Goal: Task Accomplishment & Management: Complete application form

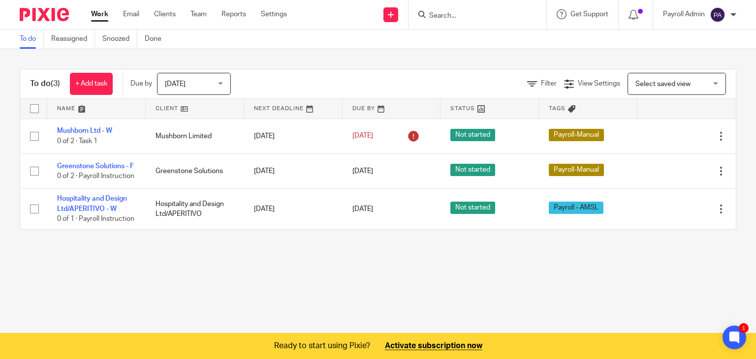
click at [445, 15] on input "Search" at bounding box center [472, 16] width 89 height 9
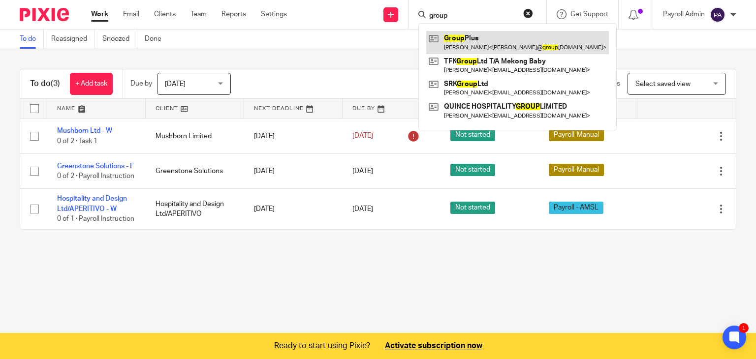
type input "group"
click at [455, 38] on link at bounding box center [517, 42] width 183 height 23
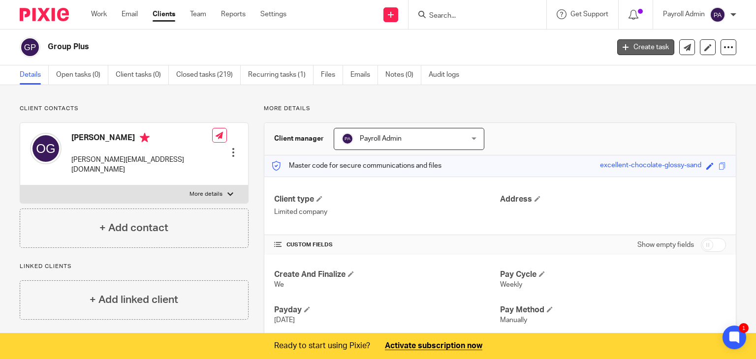
click at [632, 46] on link "Create task" at bounding box center [646, 47] width 57 height 16
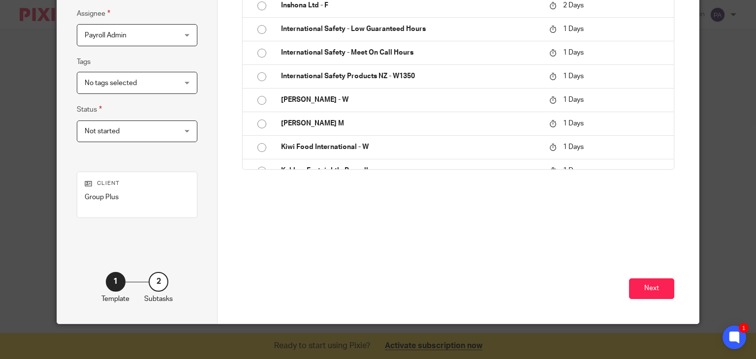
scroll to position [189, 0]
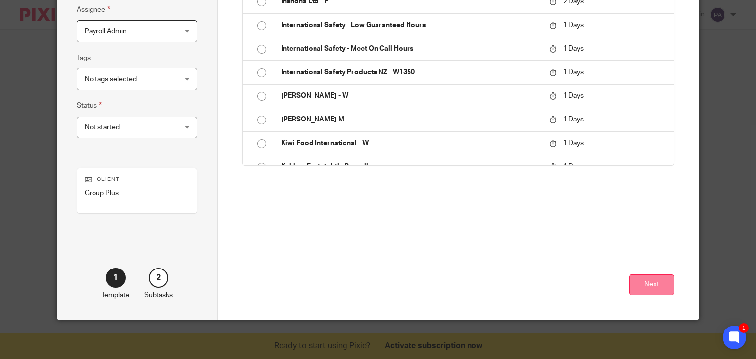
type input "Group Plus - Fortnightly Pay"
click at [659, 284] on button "Next" at bounding box center [651, 285] width 45 height 21
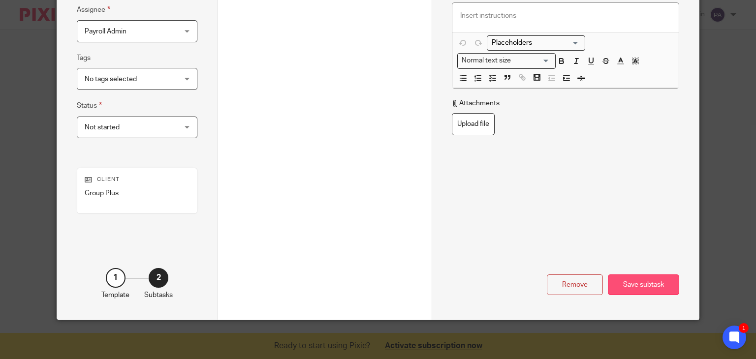
click at [650, 288] on div "Save subtask" at bounding box center [643, 285] width 71 height 21
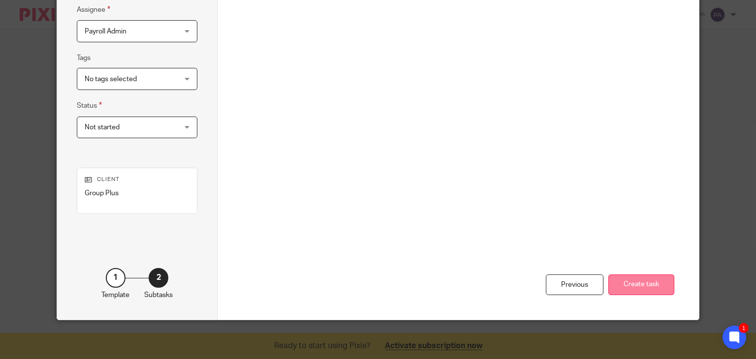
click at [643, 283] on button "Create task" at bounding box center [642, 285] width 66 height 21
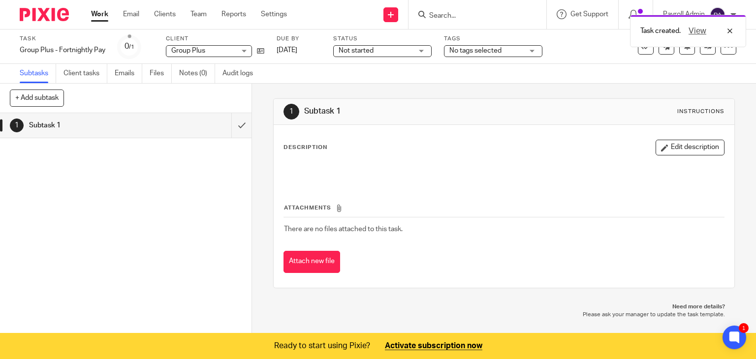
click at [533, 51] on div "No tags selected" at bounding box center [493, 51] width 98 height 12
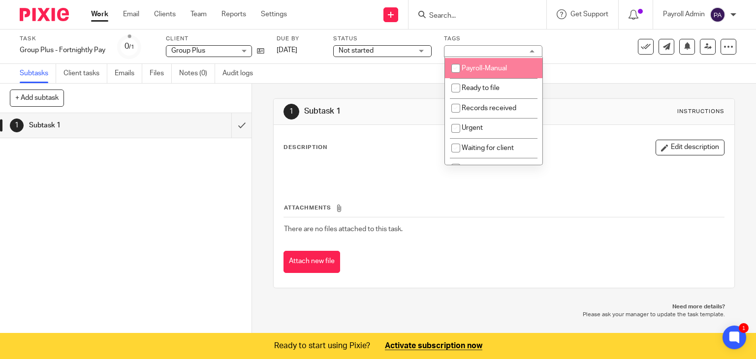
scroll to position [114, 0]
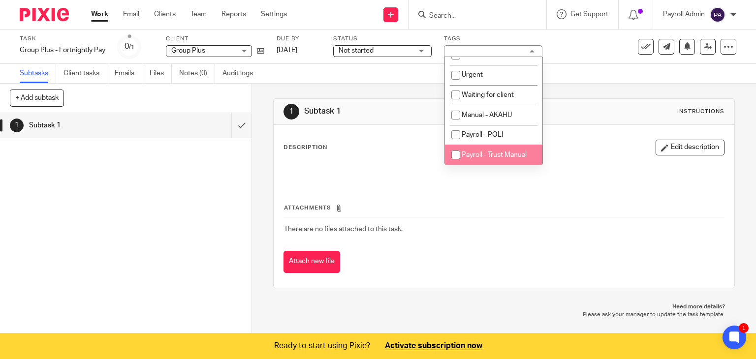
click at [510, 152] on span "Payroll - Trust Manual" at bounding box center [494, 155] width 65 height 7
checkbox input "true"
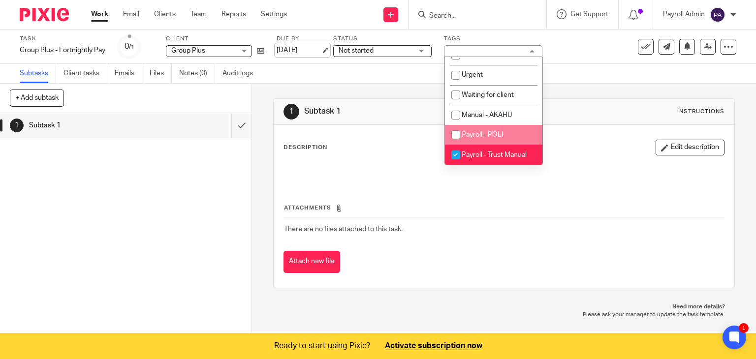
click at [321, 50] on link "[DATE]" at bounding box center [299, 50] width 44 height 10
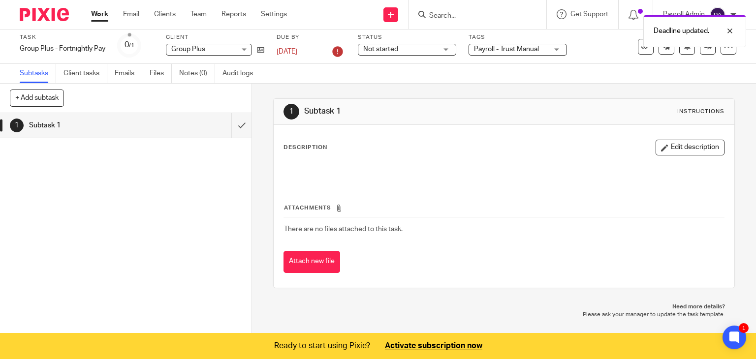
click at [449, 50] on div "Not started Not started" at bounding box center [407, 50] width 98 height 12
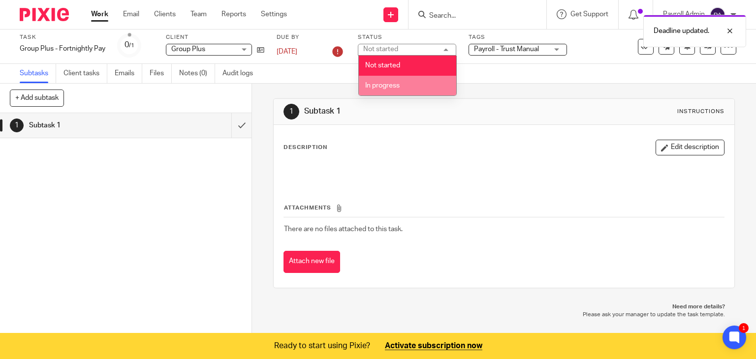
click at [395, 84] on span "In progress" at bounding box center [382, 85] width 34 height 7
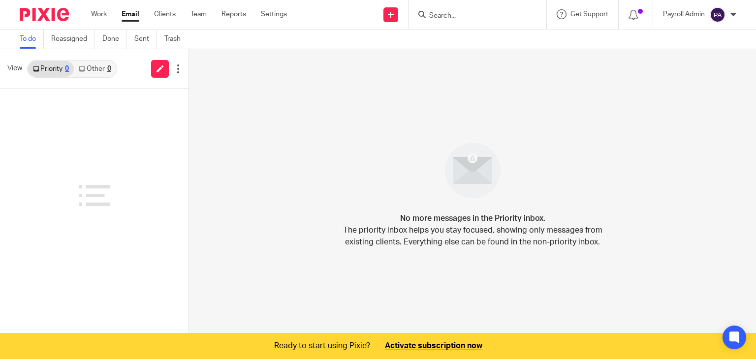
click at [100, 15] on link "Work" at bounding box center [99, 14] width 16 height 10
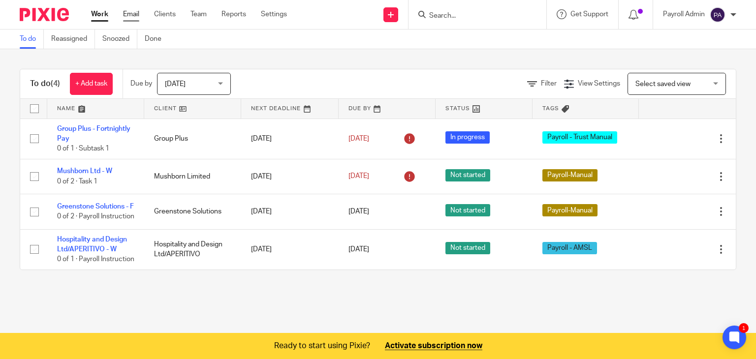
click at [126, 13] on link "Email" at bounding box center [131, 14] width 16 height 10
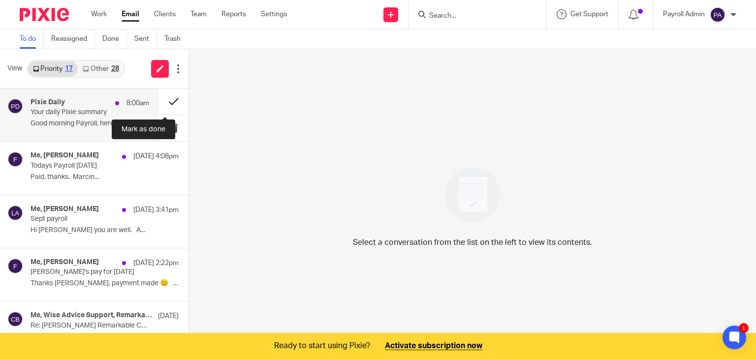
click at [164, 98] on button at bounding box center [174, 102] width 30 height 26
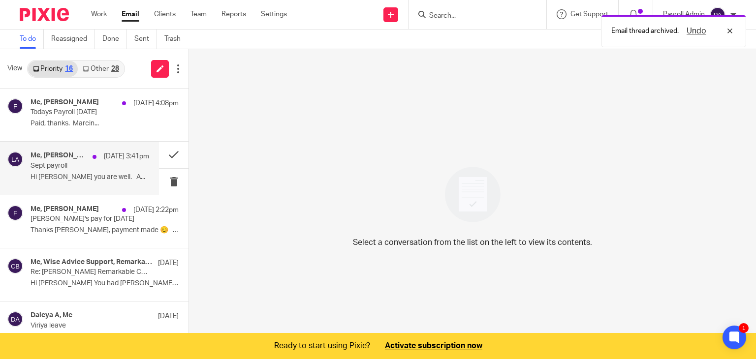
click at [76, 216] on p "[PERSON_NAME]'s pay for [DATE]" at bounding box center [90, 219] width 119 height 8
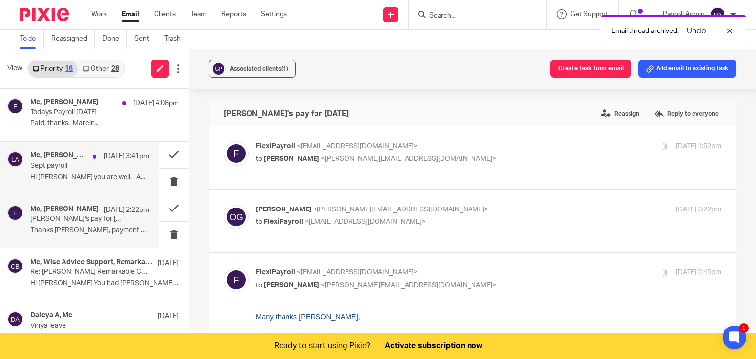
click at [88, 162] on div "[DATE] 3:41pm" at bounding box center [119, 157] width 62 height 10
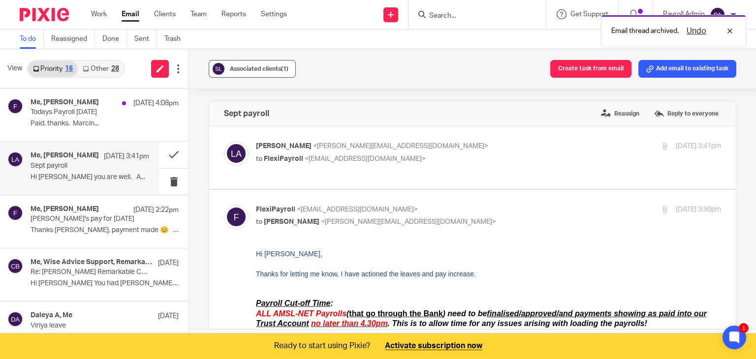
click at [269, 67] on span "Associated clients (1)" at bounding box center [259, 69] width 59 height 6
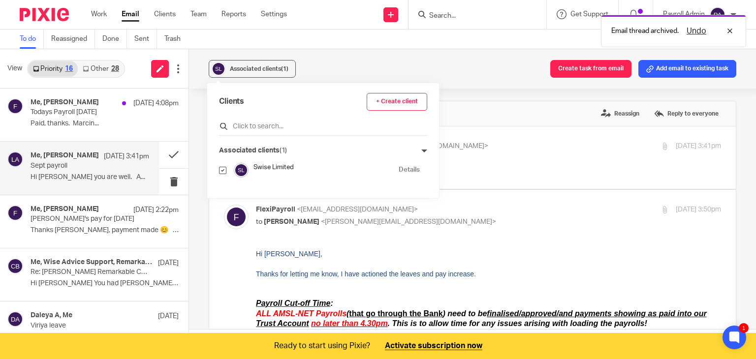
click at [267, 123] on input "text" at bounding box center [323, 127] width 208 height 10
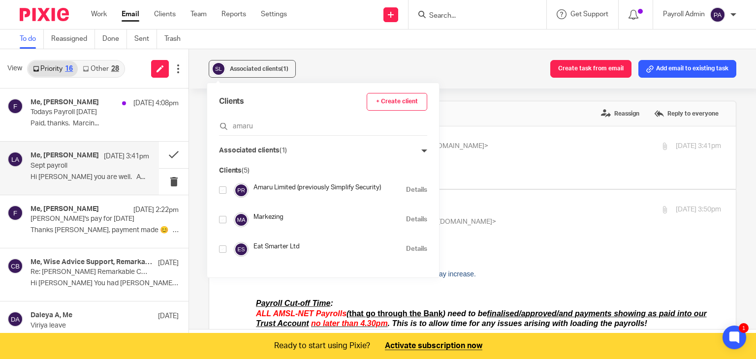
type input "amaru"
click at [222, 192] on input "checkbox" at bounding box center [222, 190] width 7 height 7
checkbox input "true"
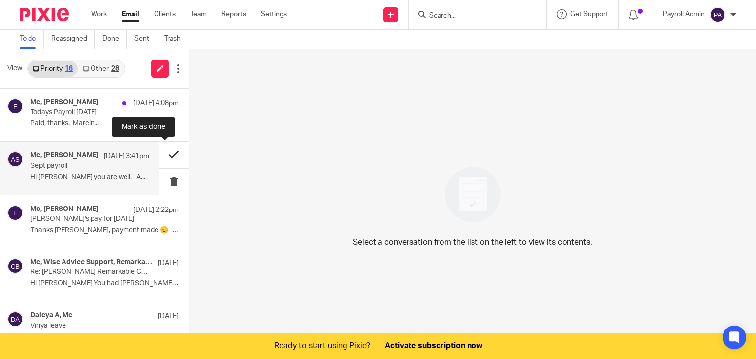
click at [165, 154] on button at bounding box center [174, 155] width 30 height 26
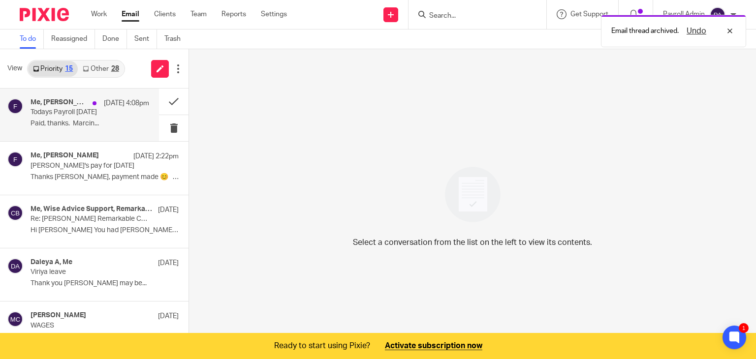
click at [60, 109] on p "Todays Payroll 25.9.25" at bounding box center [78, 112] width 95 height 8
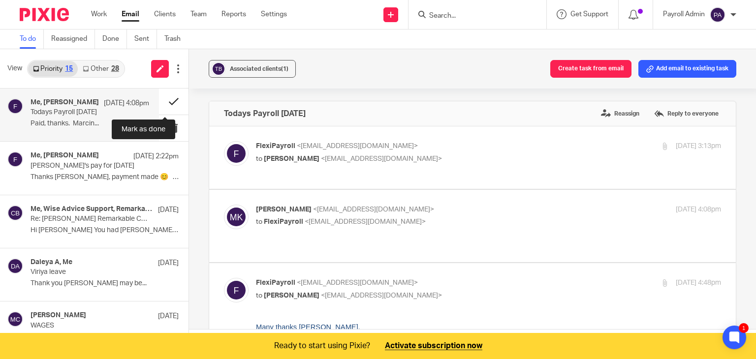
click at [166, 101] on button at bounding box center [174, 102] width 30 height 26
click at [55, 117] on div "Me, Marcin Kulak 25 Sep 4:08pm Todays Payroll 25.9.25 Paid, thanks. Marcin..." at bounding box center [90, 114] width 119 height 33
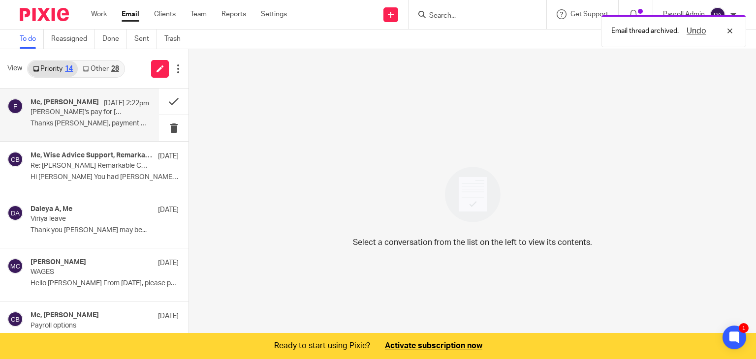
click at [83, 111] on p "Chris's pay for Friday 26.9.25" at bounding box center [78, 112] width 95 height 8
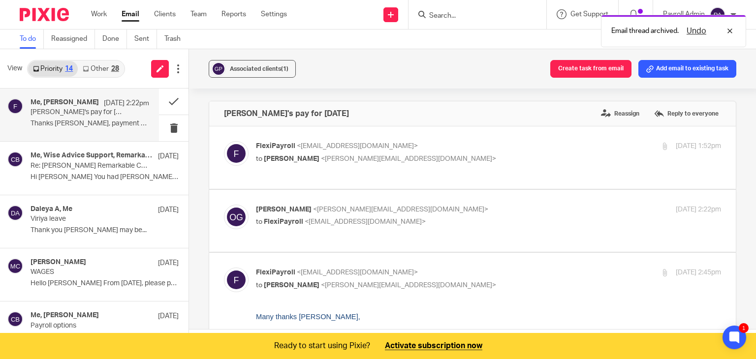
click at [665, 65] on button "Add email to existing task" at bounding box center [688, 69] width 98 height 18
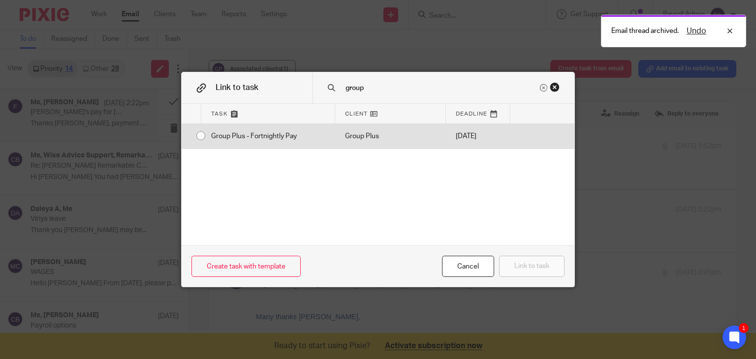
type input "group"
click at [195, 136] on input "radio" at bounding box center [201, 136] width 19 height 19
radio input "false"
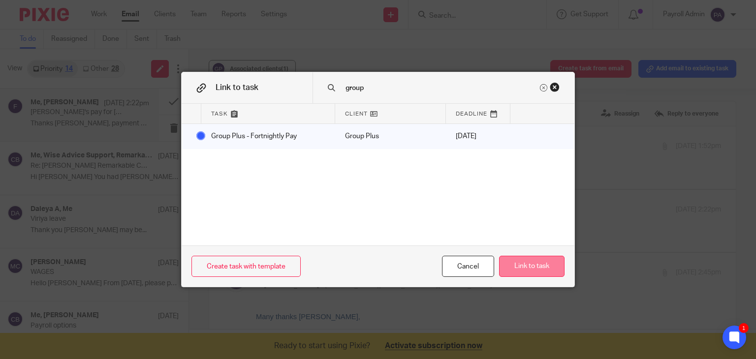
click at [532, 264] on button "Link to task" at bounding box center [531, 266] width 65 height 21
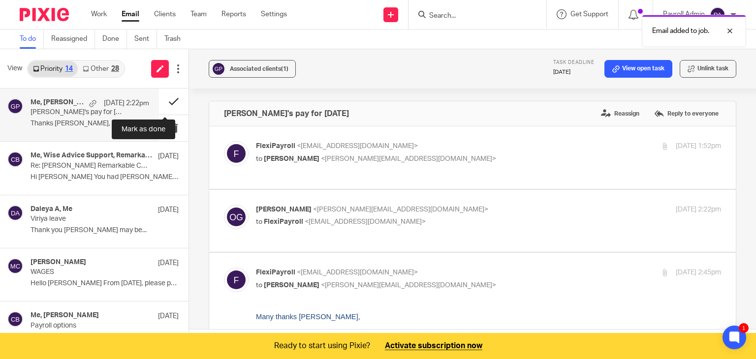
click at [163, 98] on button at bounding box center [174, 102] width 30 height 26
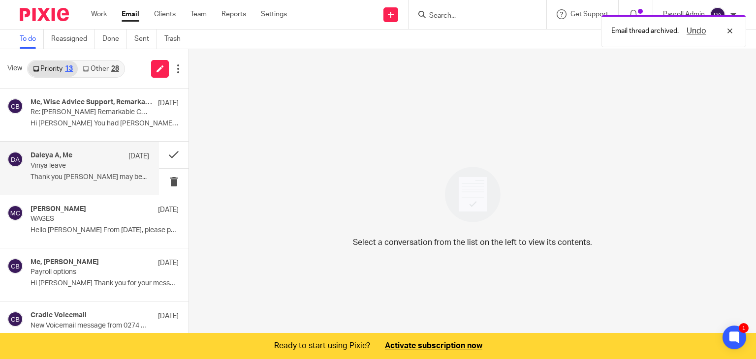
click at [47, 167] on p "Viriya leave" at bounding box center [78, 166] width 95 height 8
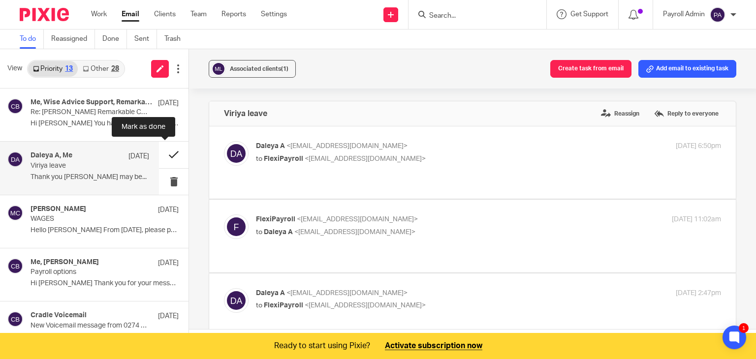
click at [162, 152] on button at bounding box center [174, 155] width 30 height 26
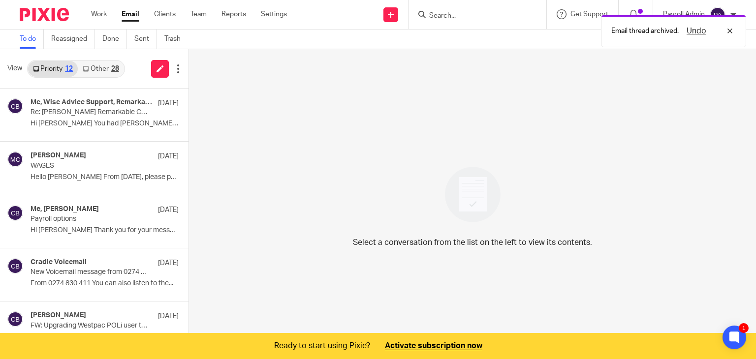
click at [104, 65] on link "Other 28" at bounding box center [101, 69] width 46 height 16
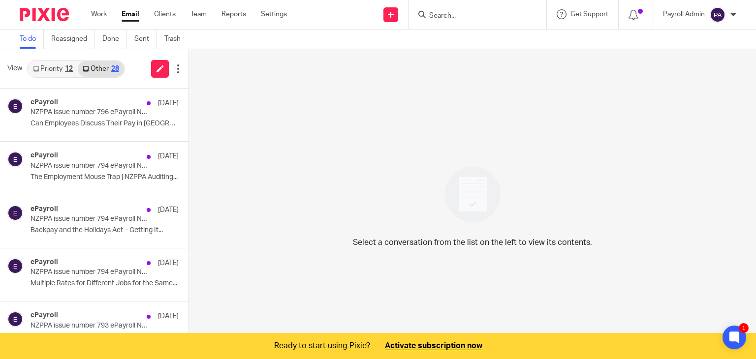
click at [52, 67] on link "Priority 12" at bounding box center [53, 69] width 50 height 16
